Goal: Information Seeking & Learning: Learn about a topic

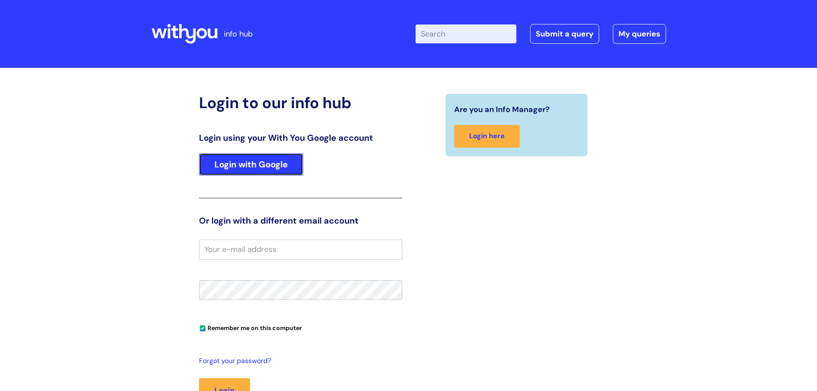
click at [262, 174] on link "Login with Google" at bounding box center [251, 164] width 104 height 22
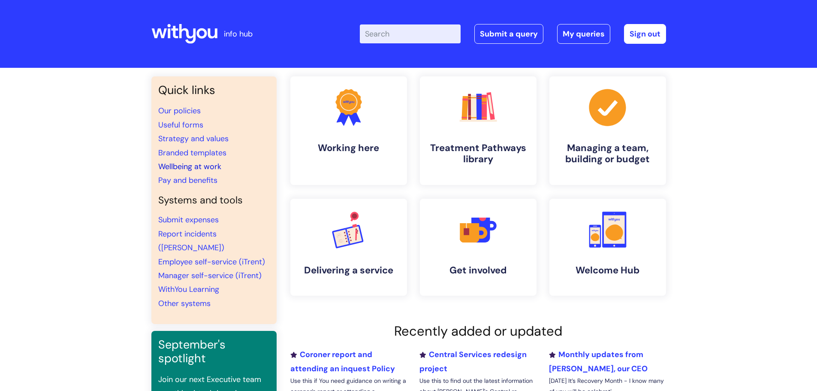
click at [199, 163] on link "Wellbeing at work" at bounding box center [189, 166] width 63 height 10
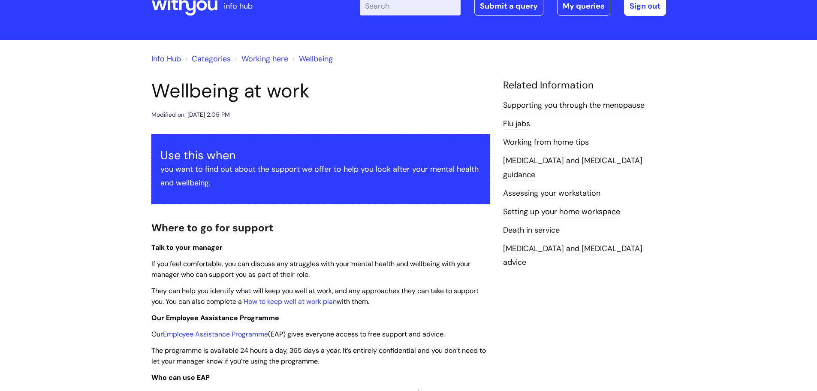
scroll to position [43, 0]
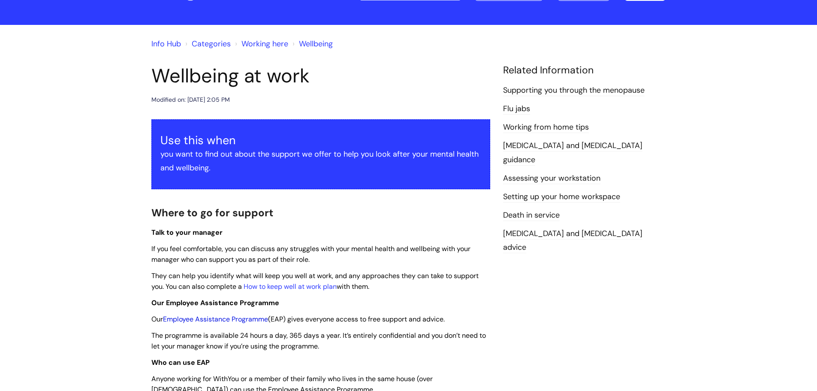
click at [228, 314] on link "Employee Assistance Programme" at bounding box center [215, 318] width 105 height 9
